Goal: Check status: Check status

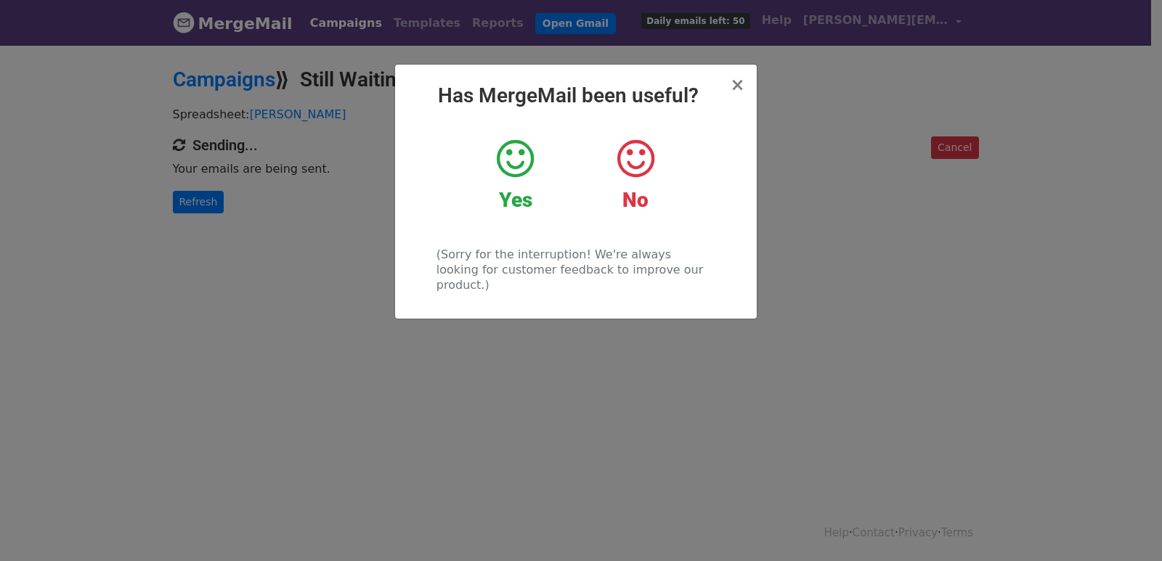
drag, startPoint x: 276, startPoint y: 257, endPoint x: 216, endPoint y: 217, distance: 71.7
click at [266, 251] on div "× Has MergeMail been useful? Yes No (Sorry for the interruption! We're always l…" at bounding box center [581, 303] width 1162 height 518
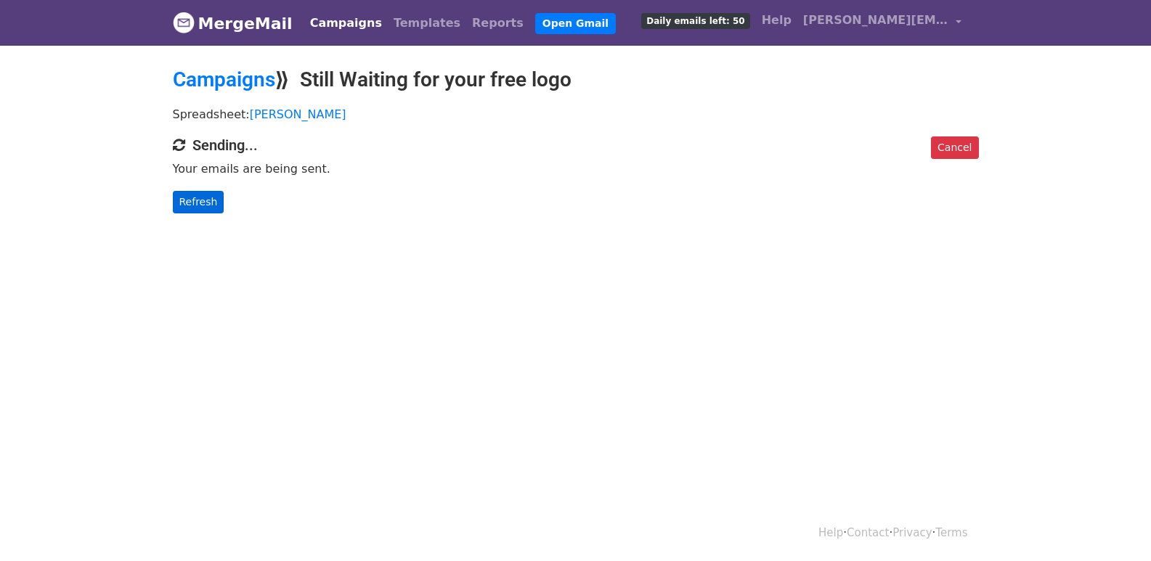
drag, startPoint x: 216, startPoint y: 216, endPoint x: 208, endPoint y: 203, distance: 15.3
click at [216, 215] on body "MergeMail Campaigns Templates Reports Open Gmail Daily emails left: 50 Help [PE…" at bounding box center [575, 136] width 1151 height 272
click at [208, 203] on link "Refresh" at bounding box center [199, 202] width 52 height 23
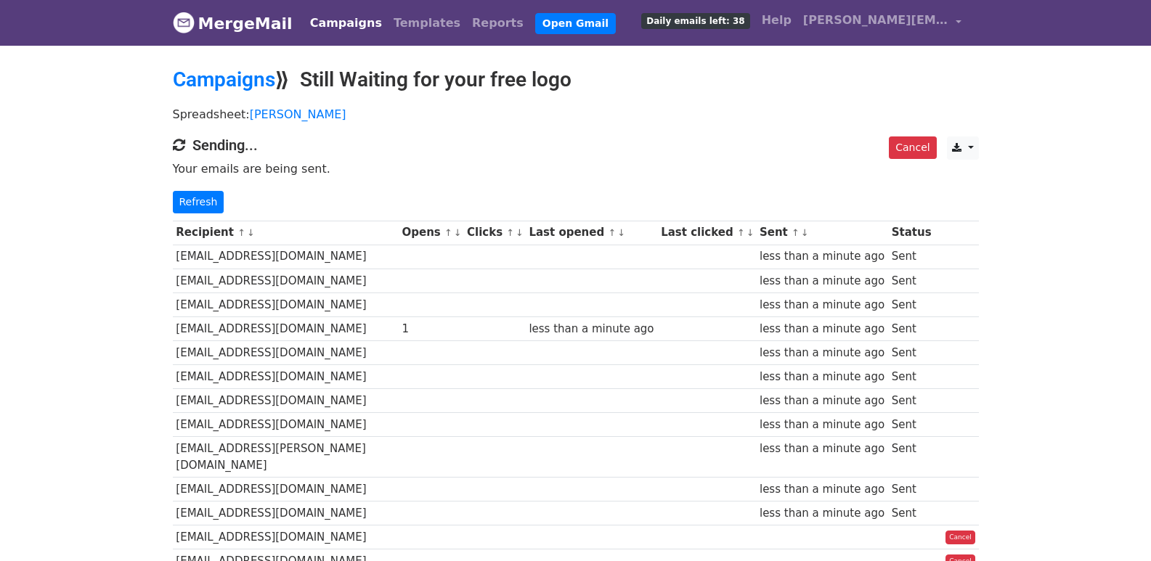
click at [190, 191] on link "Refresh" at bounding box center [199, 202] width 52 height 23
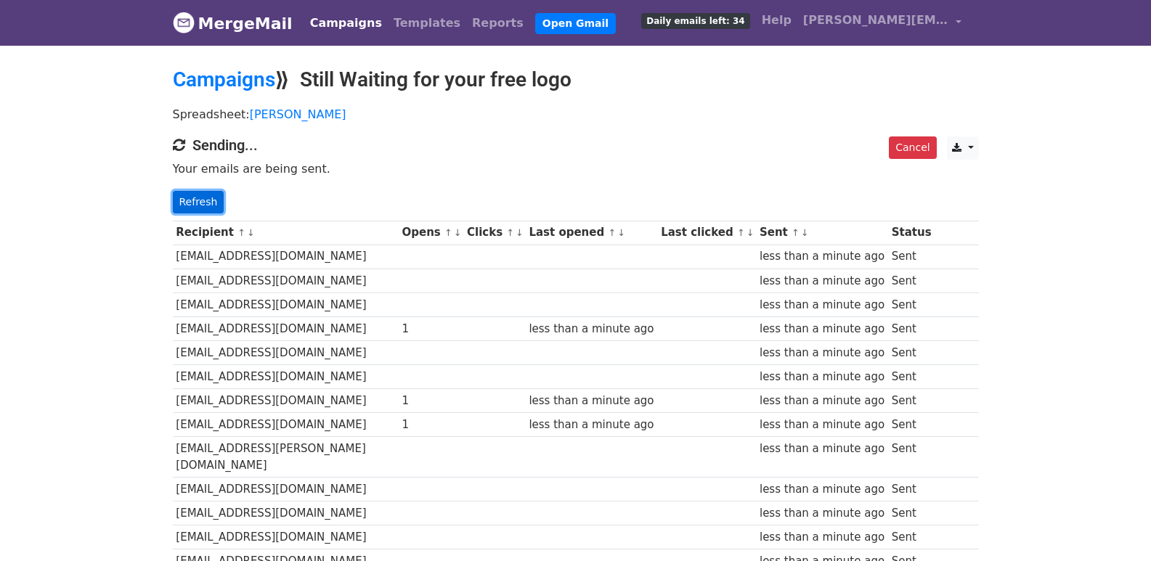
click at [204, 197] on link "Refresh" at bounding box center [199, 202] width 52 height 23
click at [202, 206] on link "Refresh" at bounding box center [199, 202] width 52 height 23
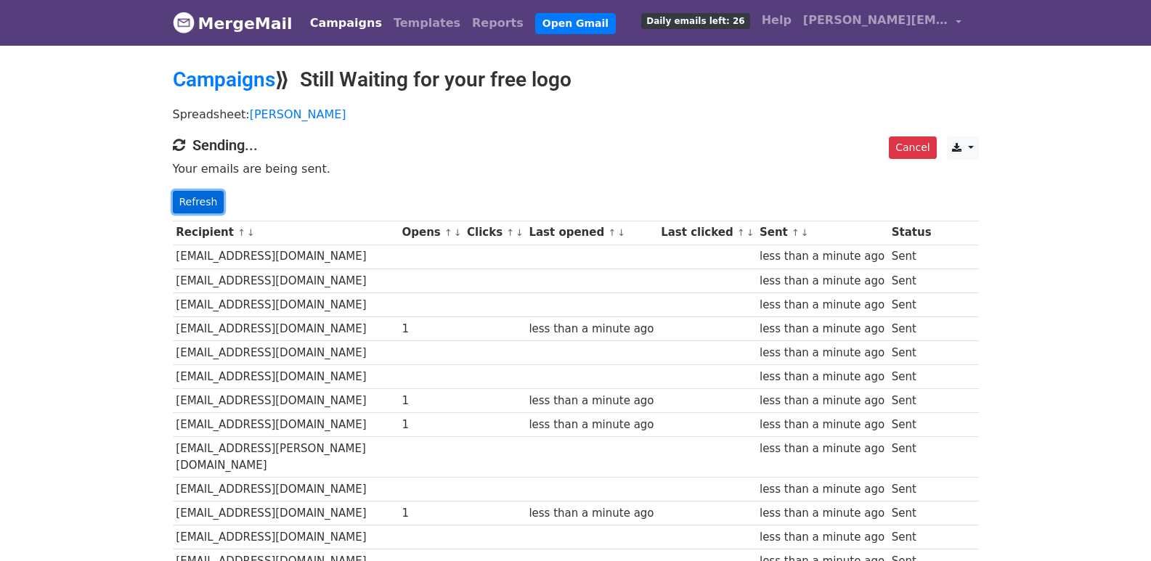
click at [202, 206] on link "Refresh" at bounding box center [199, 202] width 52 height 23
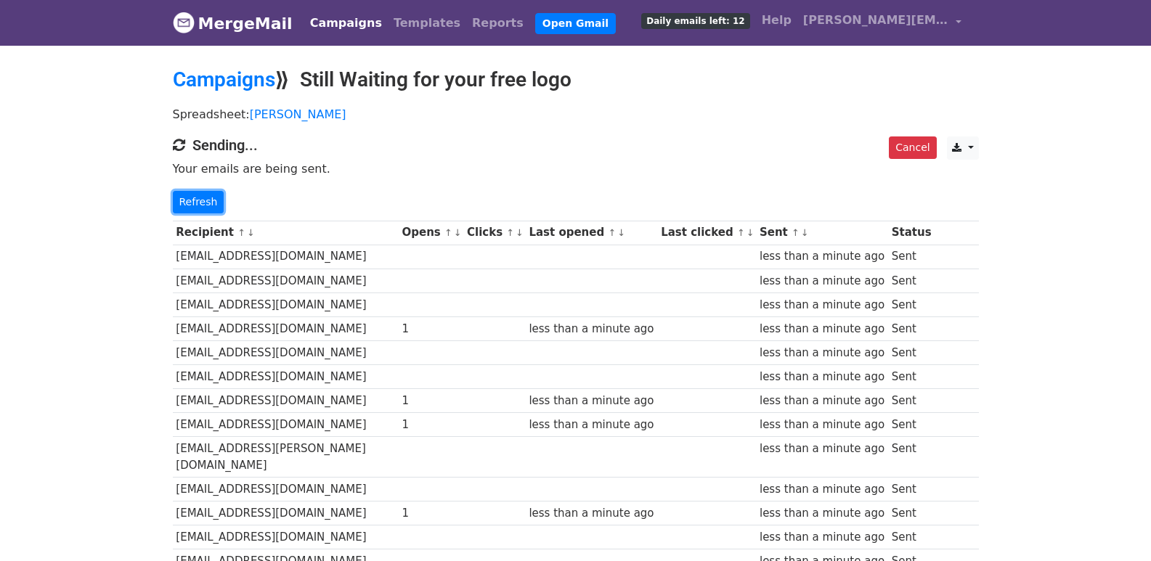
click at [202, 206] on link "Refresh" at bounding box center [199, 202] width 52 height 23
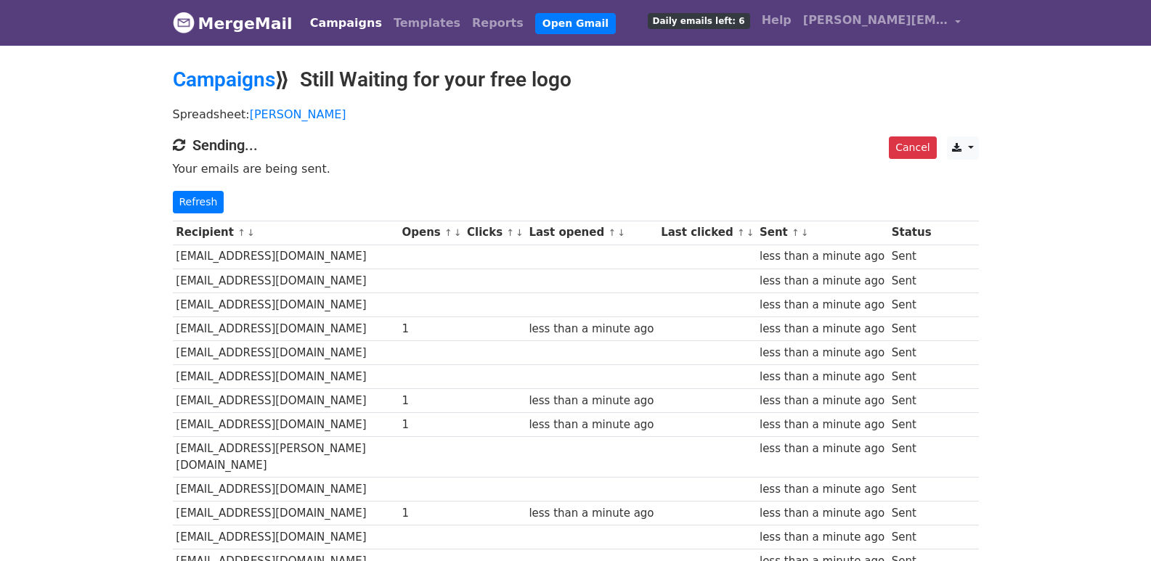
click at [202, 206] on link "Refresh" at bounding box center [199, 202] width 52 height 23
click at [183, 197] on link "Refresh" at bounding box center [199, 202] width 52 height 23
